Goal: Task Accomplishment & Management: Use online tool/utility

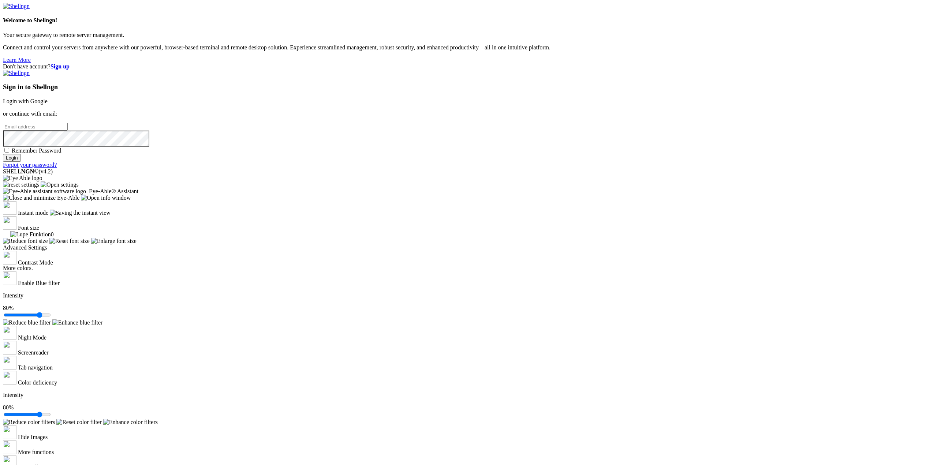
type input "[EMAIL_ADDRESS][US_STATE][DOMAIN_NAME]"
click at [21, 162] on input "Login" at bounding box center [12, 158] width 18 height 8
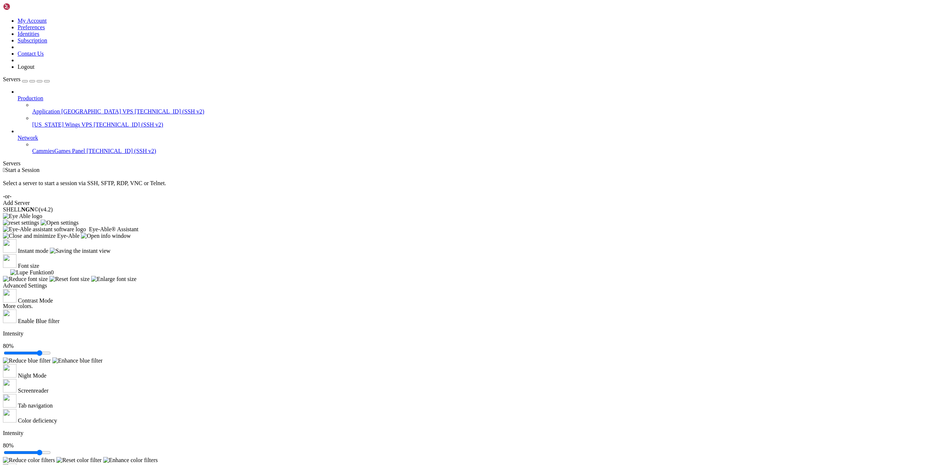
click at [60, 108] on span "Application [GEOGRAPHIC_DATA] VPS" at bounding box center [82, 111] width 101 height 6
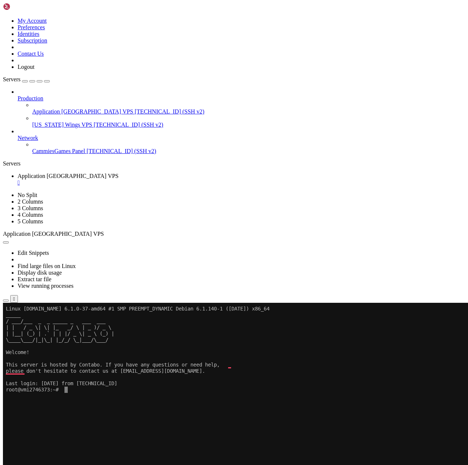
click at [347, 359] on x-row "To enrich screen reader interactions, please activate Accessibility in Grammarl…" at bounding box center [191, 359] width 370 height 6
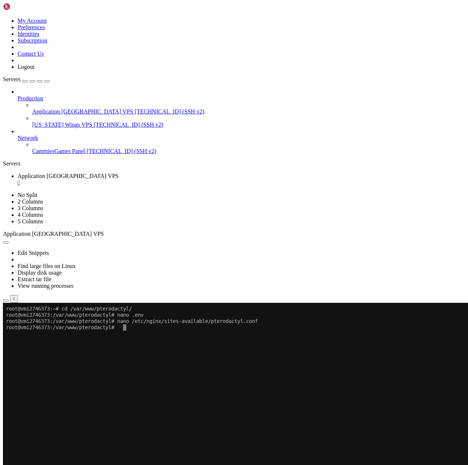
drag, startPoint x: 177, startPoint y: 386, endPoint x: 153, endPoint y: 365, distance: 31.9
click at [176, 385] on x-row "To enrich screen reader interactions, please activate Accessibility in Grammarl…" at bounding box center [191, 383] width 370 height 6
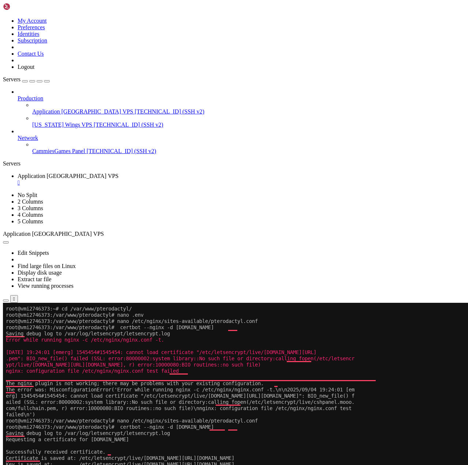
click at [42, 144] on div at bounding box center [234, 232] width 468 height 465
click at [51, 122] on span "[US_STATE] Wings VPS" at bounding box center [62, 125] width 60 height 6
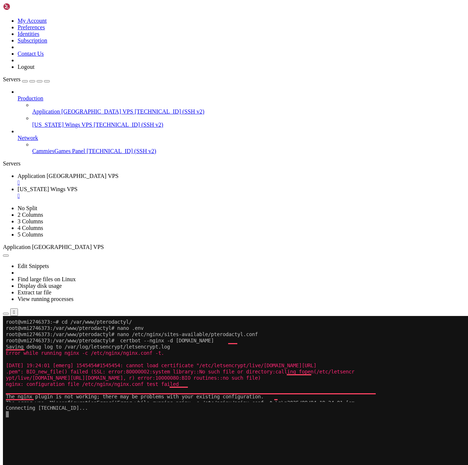
click at [114, 423] on link "click here" at bounding box center [102, 426] width 24 height 6
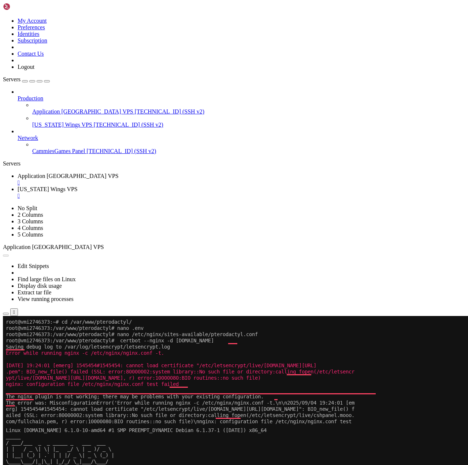
drag, startPoint x: 99, startPoint y: 543, endPoint x: 180, endPoint y: 535, distance: 81.3
